Goal: Check status: Verify the current state of an ongoing process or item

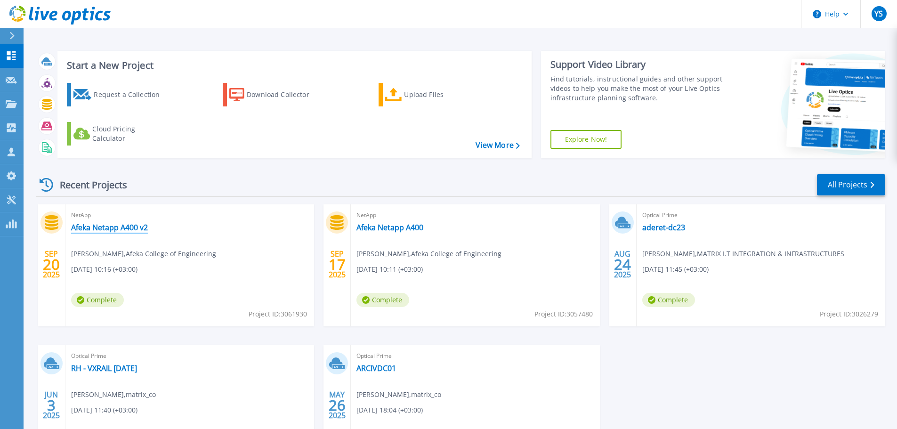
click at [114, 227] on link "Afeka Netapp A400 v2" at bounding box center [109, 227] width 77 height 9
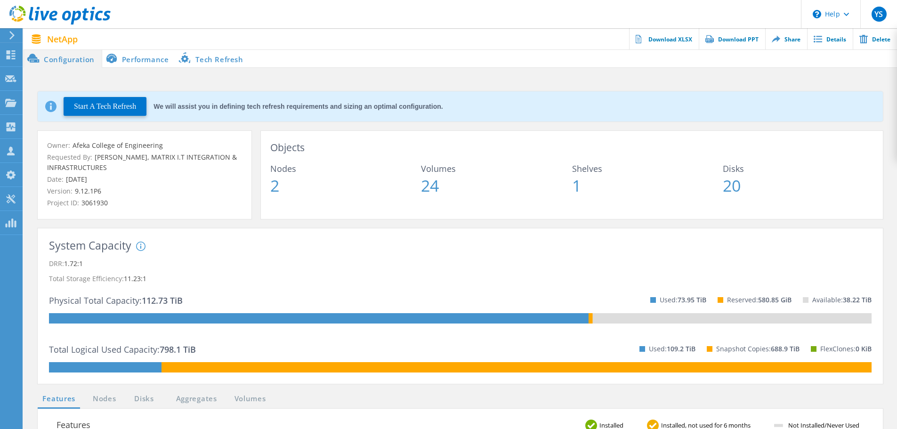
click at [143, 54] on li "Performance" at bounding box center [139, 58] width 74 height 19
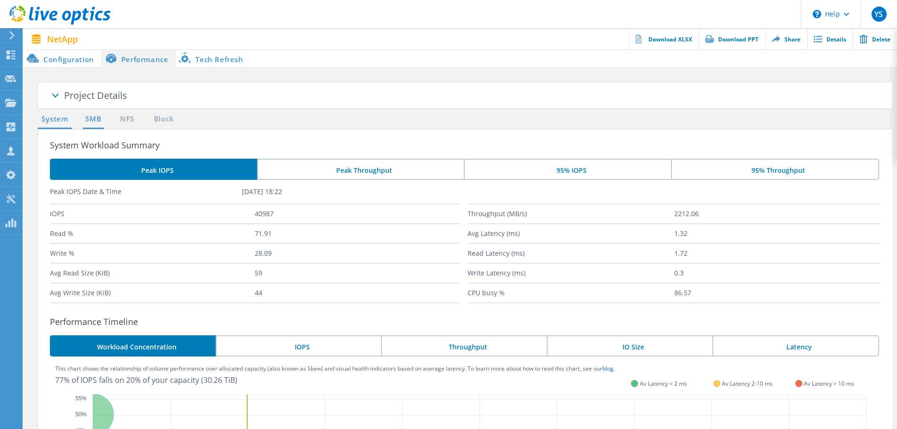
click at [91, 121] on link "SMB" at bounding box center [93, 119] width 21 height 12
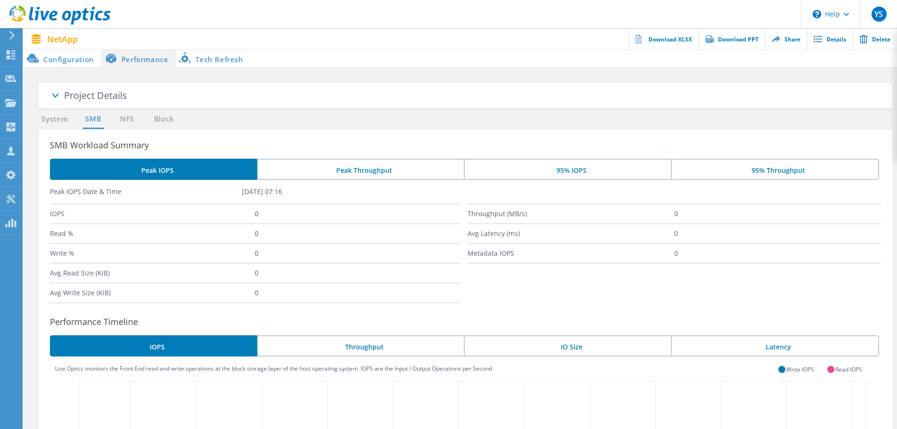
click at [116, 121] on li "NFS" at bounding box center [122, 119] width 19 height 12
click at [123, 119] on link "NFS" at bounding box center [127, 119] width 18 height 12
click at [176, 118] on link "Block" at bounding box center [164, 119] width 26 height 12
click at [66, 119] on link "System" at bounding box center [55, 119] width 34 height 12
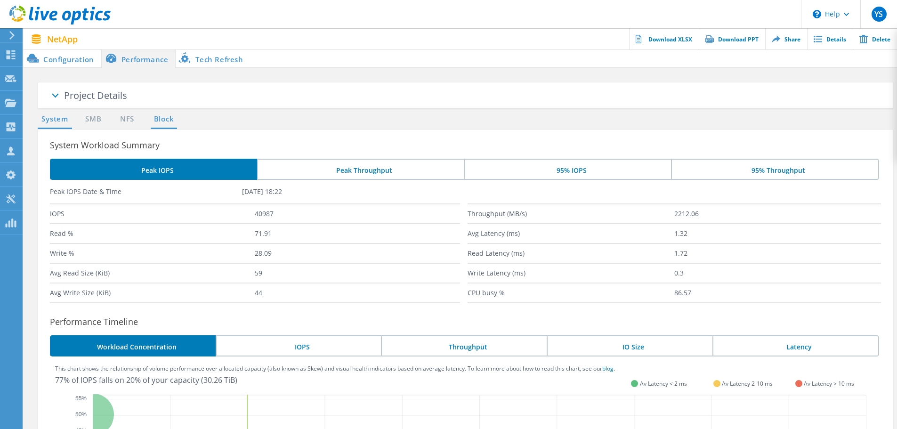
click at [163, 120] on link "Block" at bounding box center [164, 119] width 26 height 12
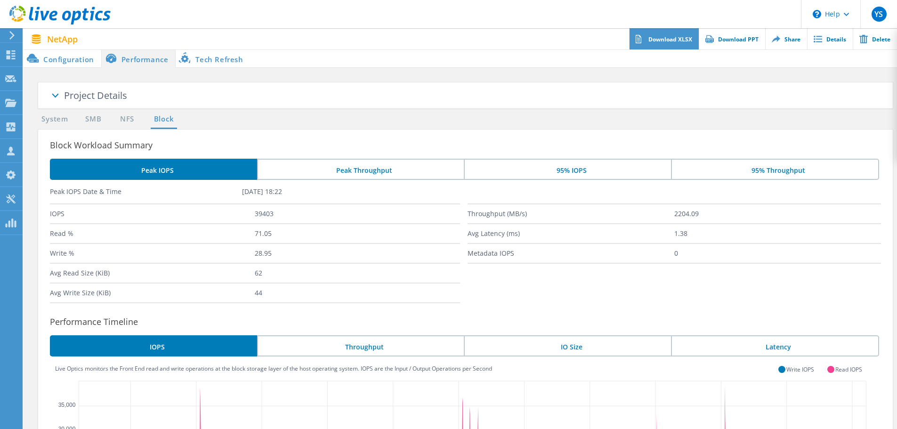
click at [669, 43] on link "Download XLSX" at bounding box center [664, 38] width 70 height 21
click at [57, 58] on li "Configuration" at bounding box center [63, 58] width 78 height 19
